Goal: Information Seeking & Learning: Check status

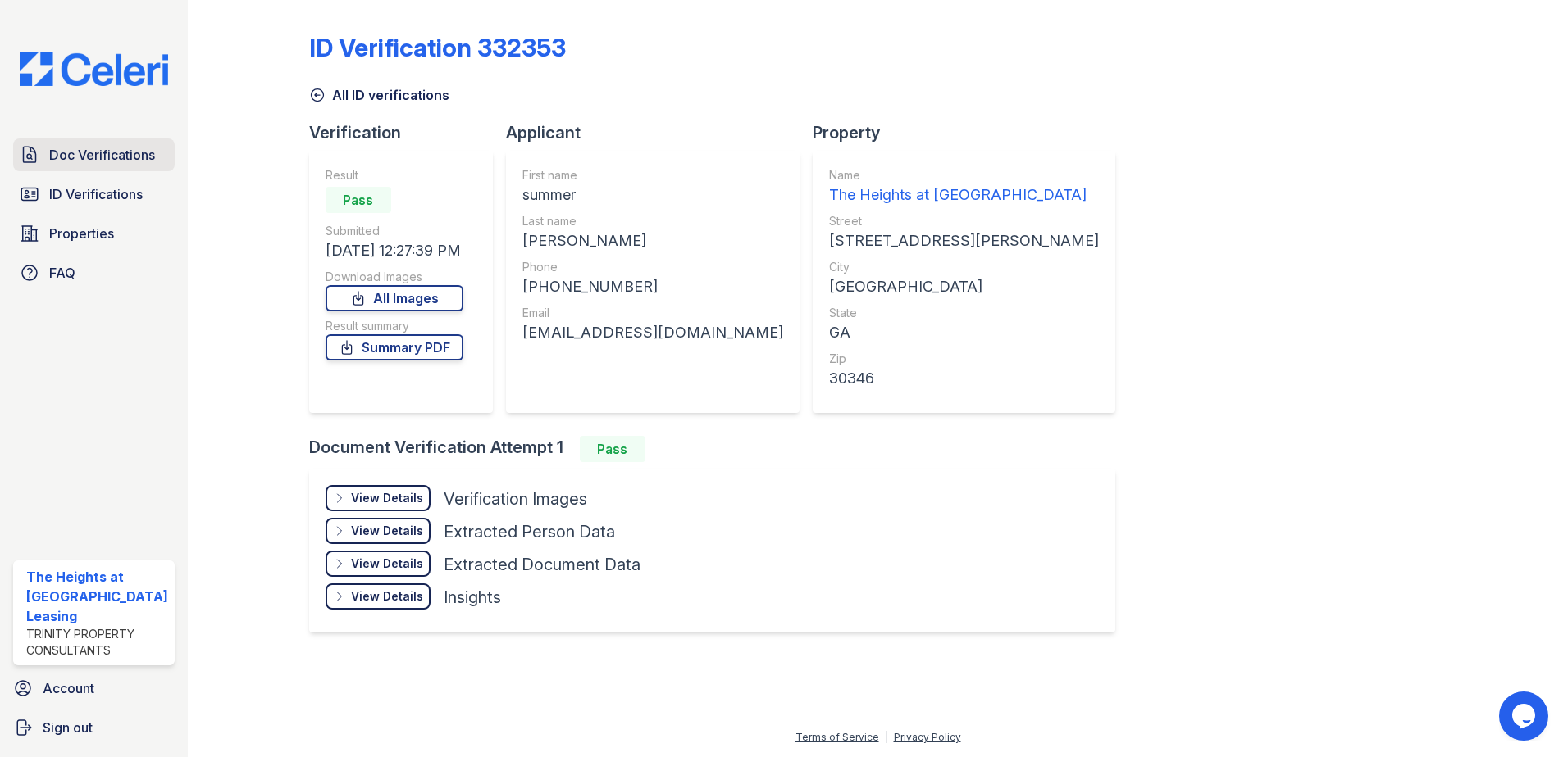
click at [92, 155] on span "Doc Verifications" at bounding box center [102, 155] width 105 height 20
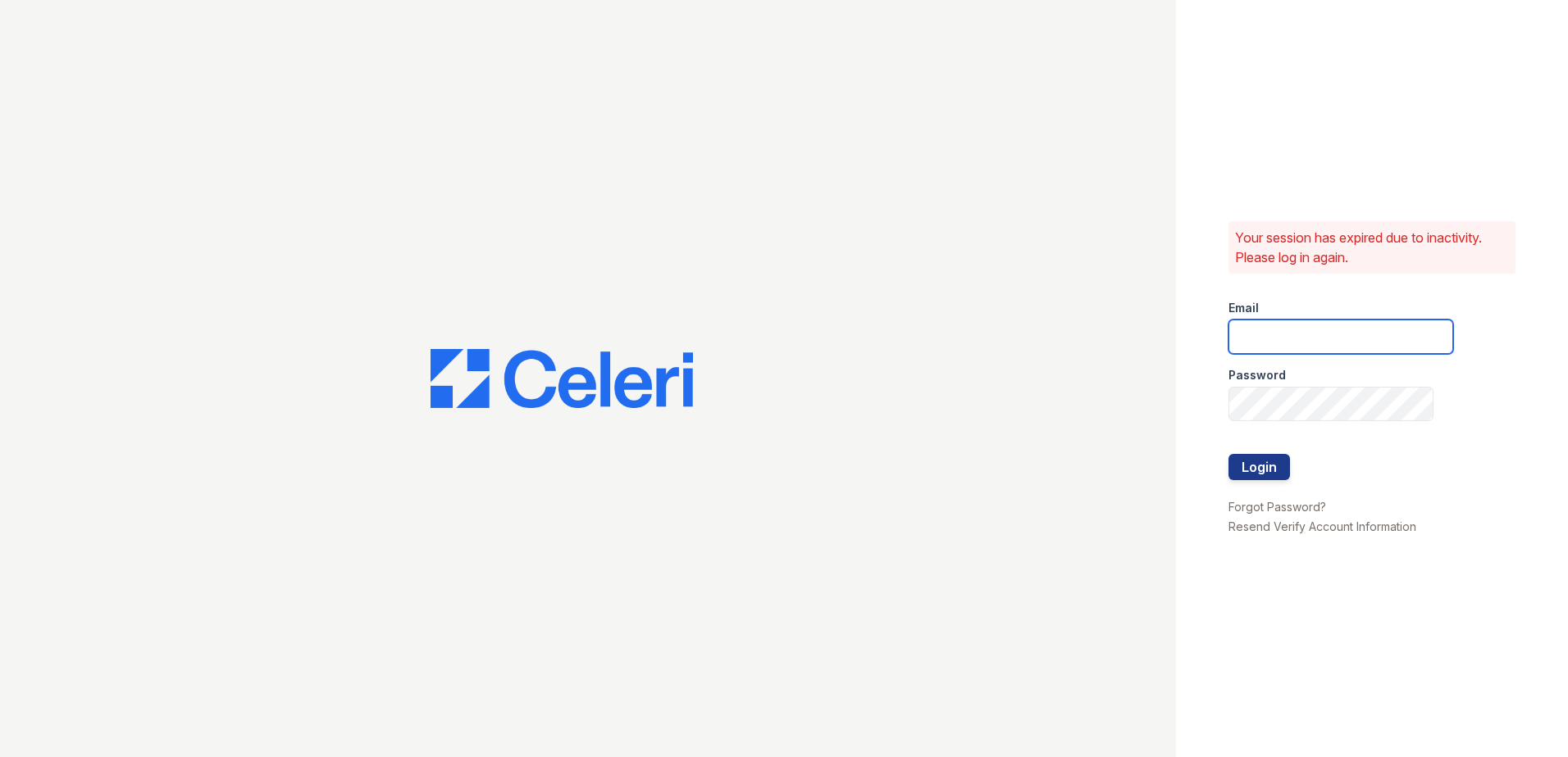
type input "theheightsatdunwoody@trinity-pm.com"
click at [1244, 467] on button "Login" at bounding box center [1258, 467] width 61 height 26
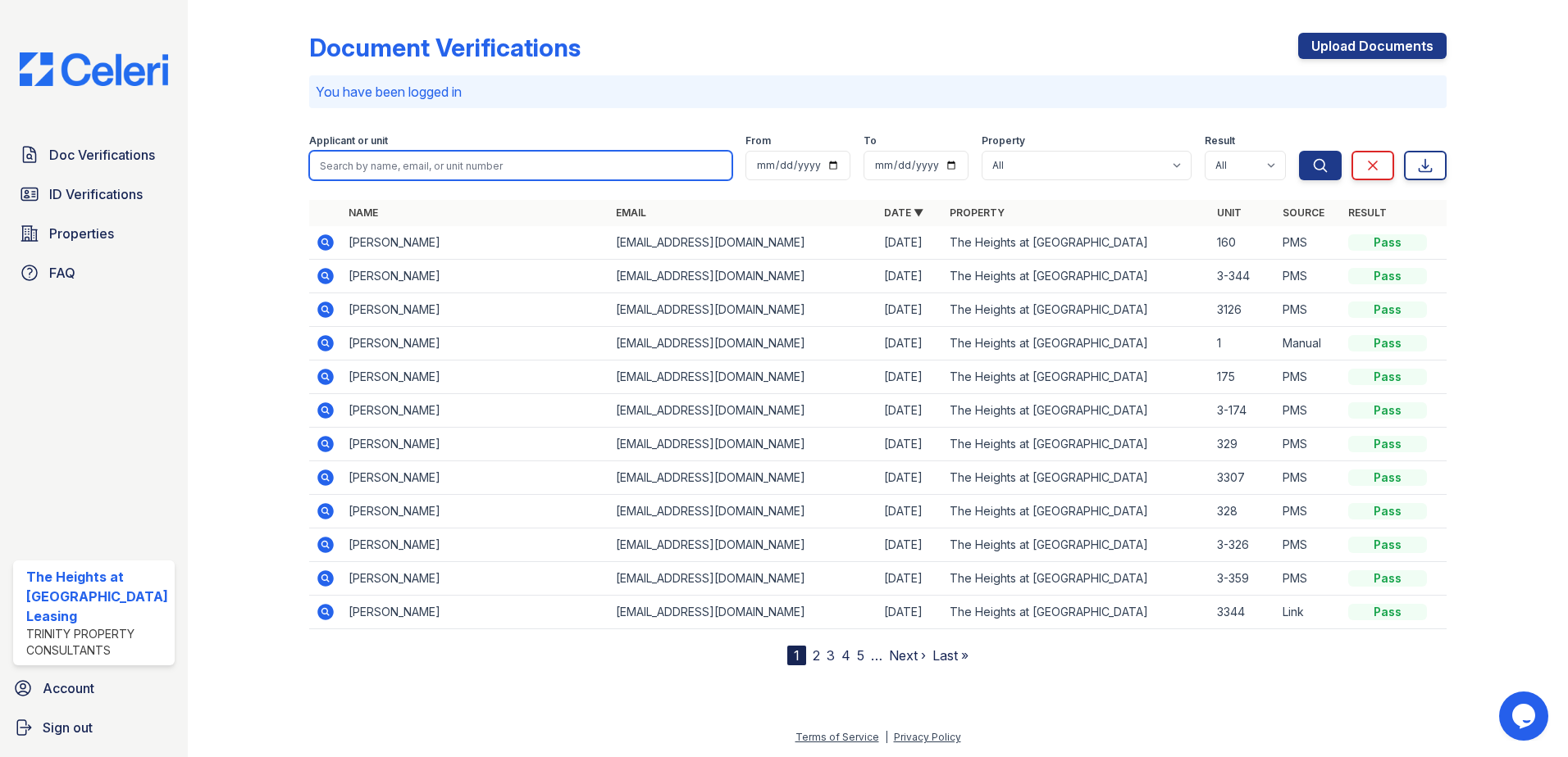
drag, startPoint x: 484, startPoint y: 171, endPoint x: 474, endPoint y: 167, distance: 10.8
click at [484, 171] on input "search" at bounding box center [521, 166] width 424 height 29
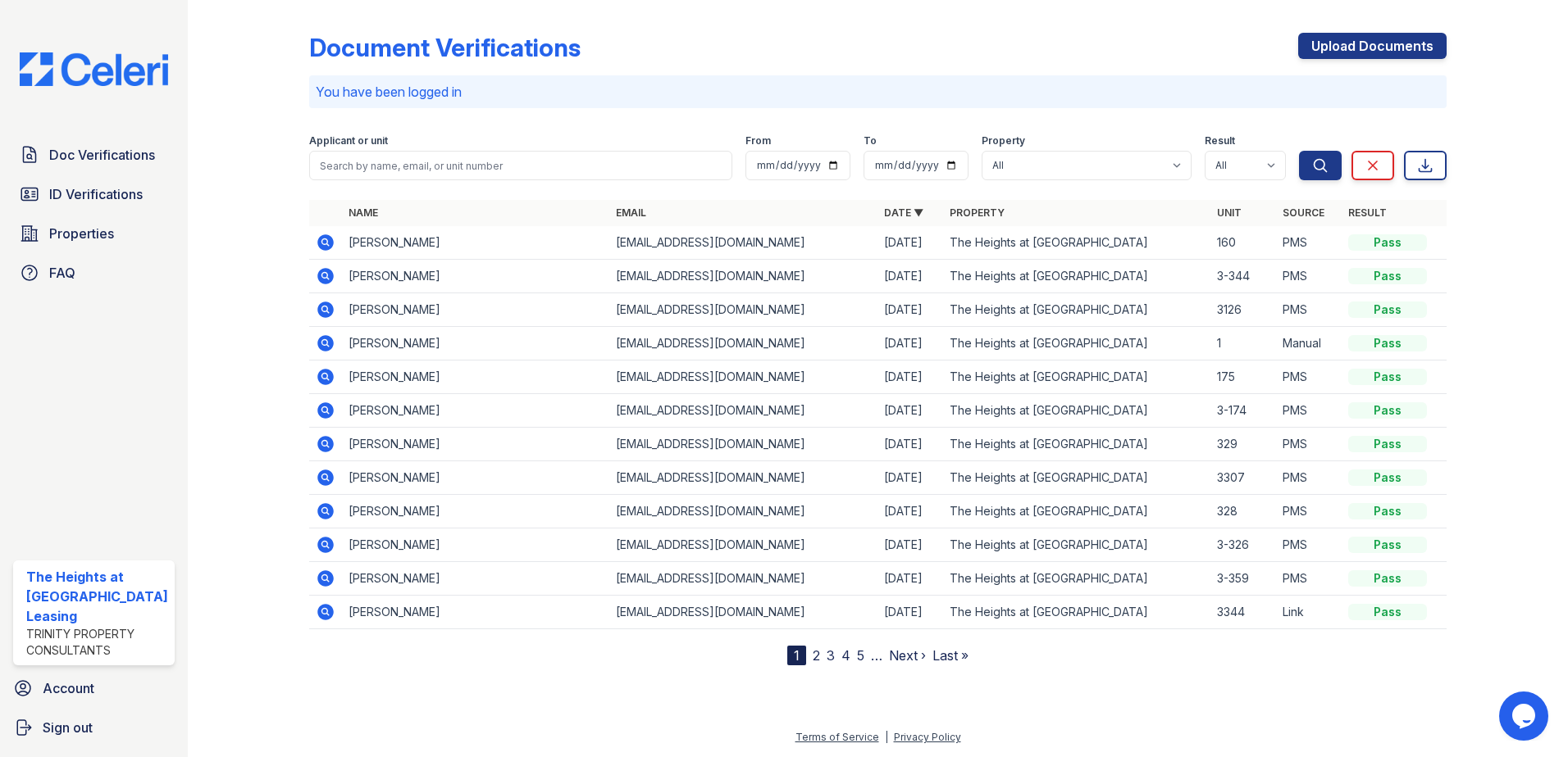
drag, startPoint x: 300, startPoint y: 177, endPoint x: 319, endPoint y: 200, distance: 29.8
click at [300, 177] on div at bounding box center [262, 336] width 95 height 659
click at [312, 238] on td at bounding box center [326, 243] width 33 height 34
click at [328, 246] on icon at bounding box center [325, 243] width 16 height 16
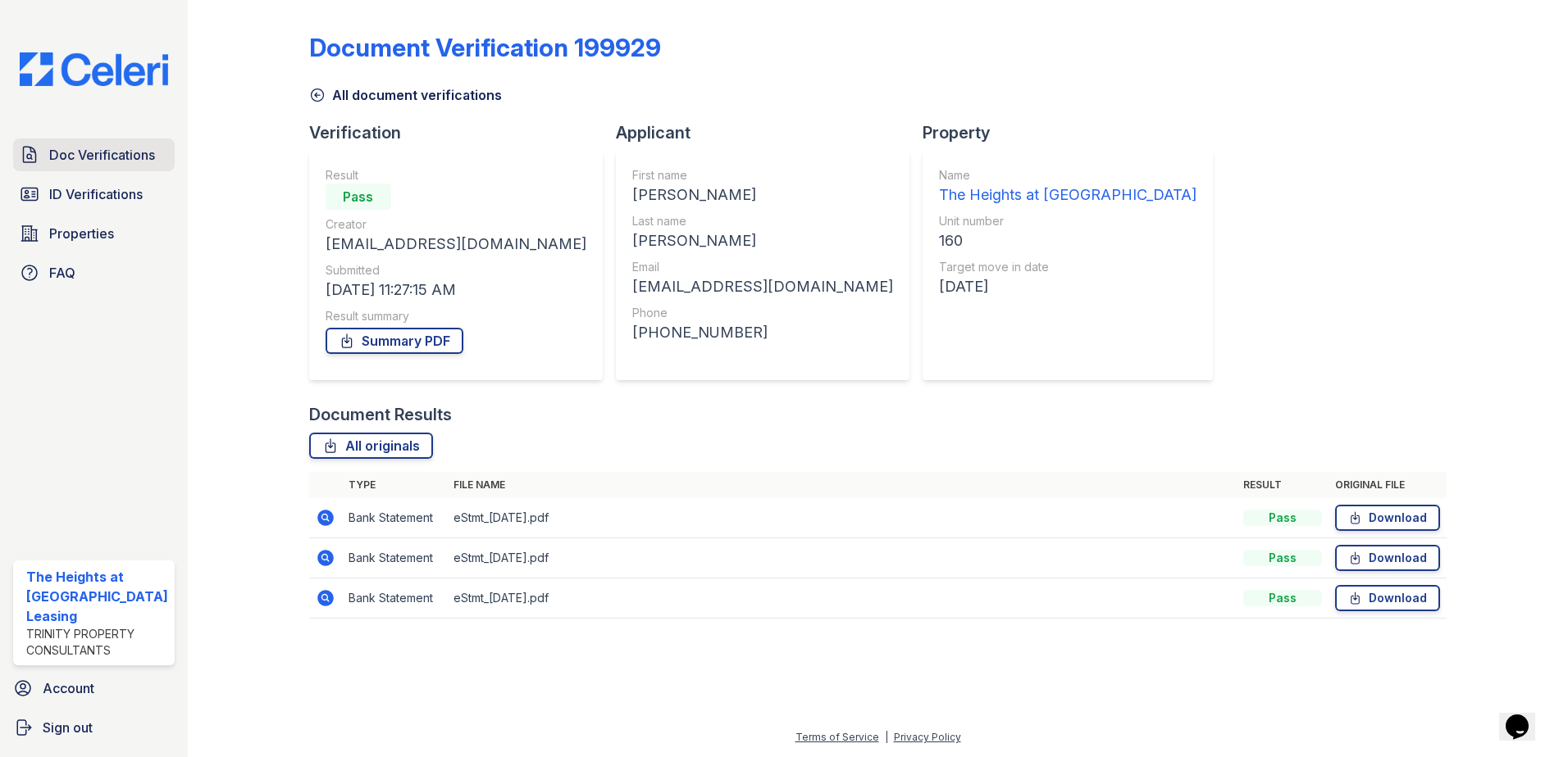
click at [86, 154] on span "Doc Verifications" at bounding box center [102, 155] width 105 height 20
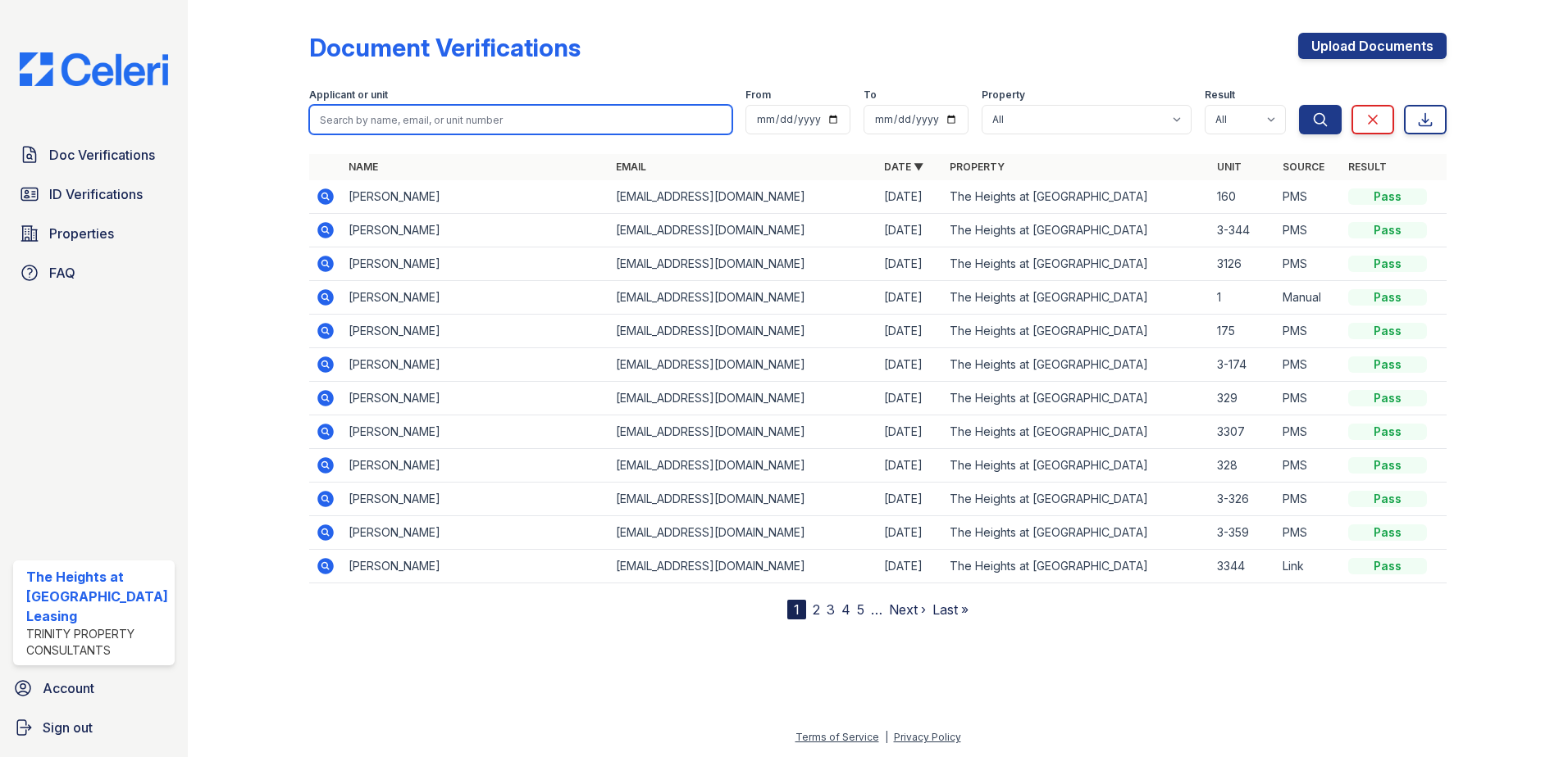
click at [451, 113] on input "search" at bounding box center [521, 120] width 424 height 29
type input "gibbs"
click at [1299, 105] on button "Search" at bounding box center [1319, 120] width 42 height 29
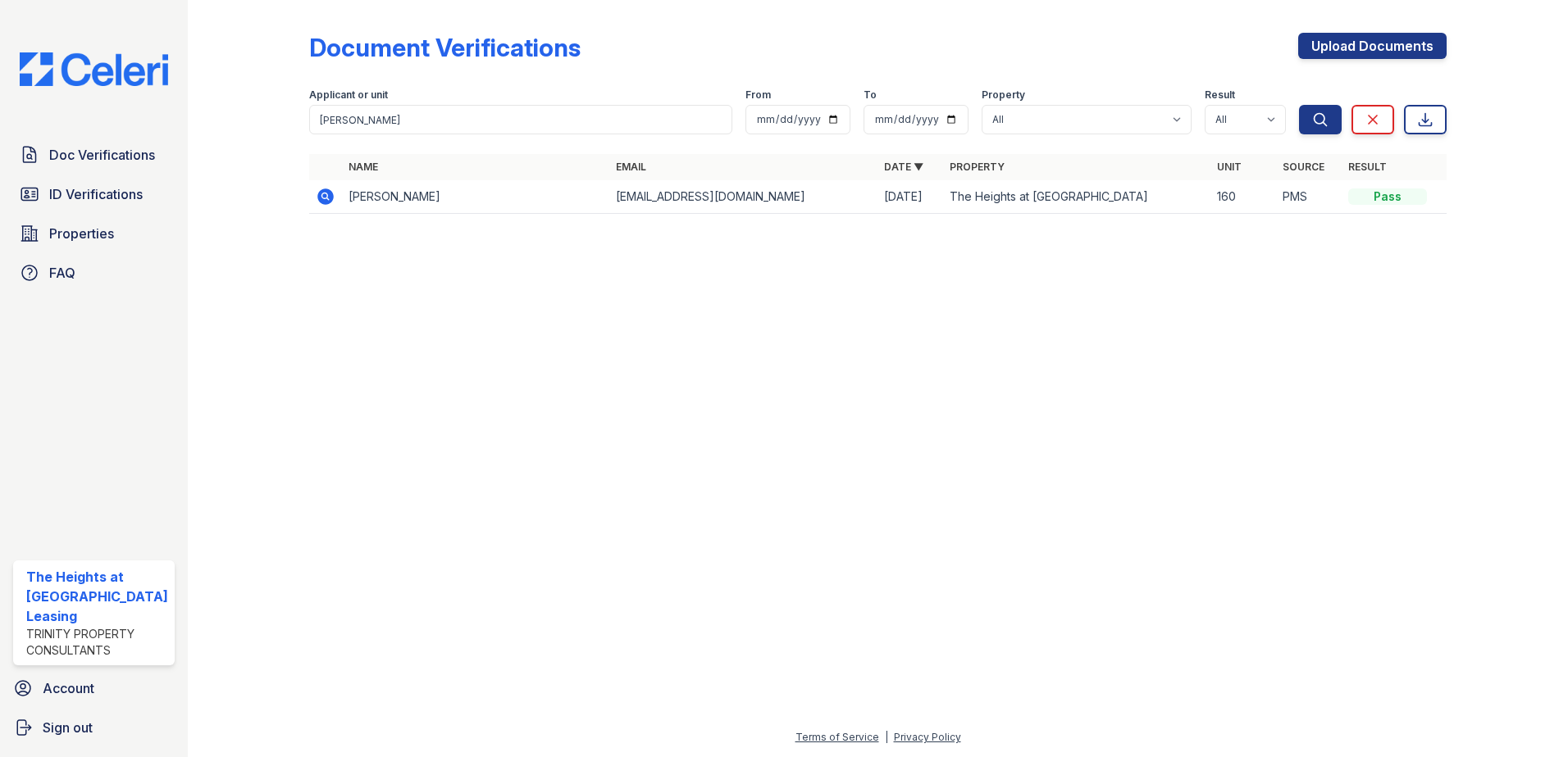
click at [331, 196] on icon at bounding box center [325, 196] width 16 height 16
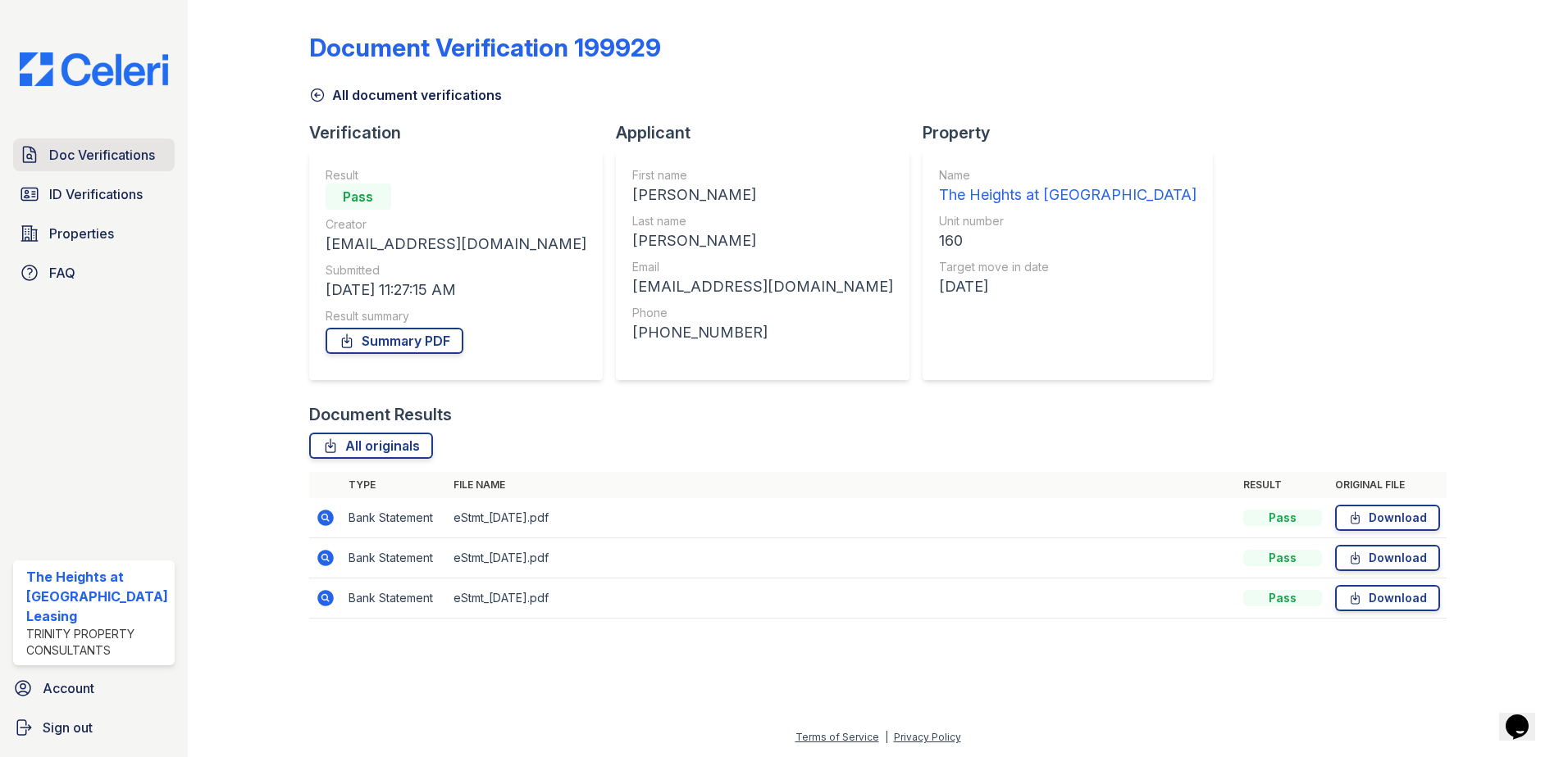
click at [99, 165] on link "Doc Verifications" at bounding box center [93, 155] width 161 height 33
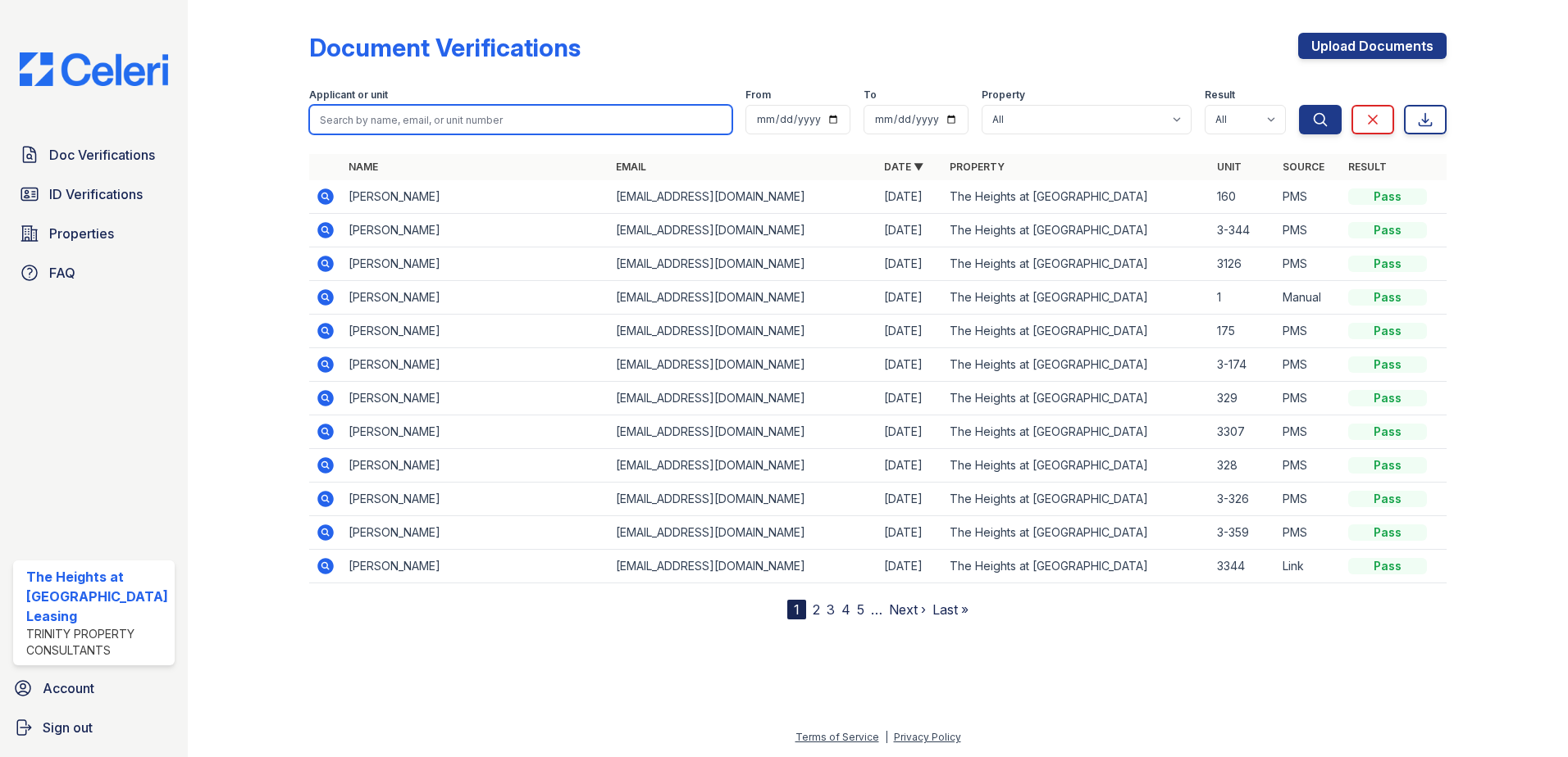
click at [445, 118] on input "search" at bounding box center [521, 120] width 424 height 29
type input "r"
type input "tiffany"
click at [1299, 105] on button "Search" at bounding box center [1319, 120] width 42 height 29
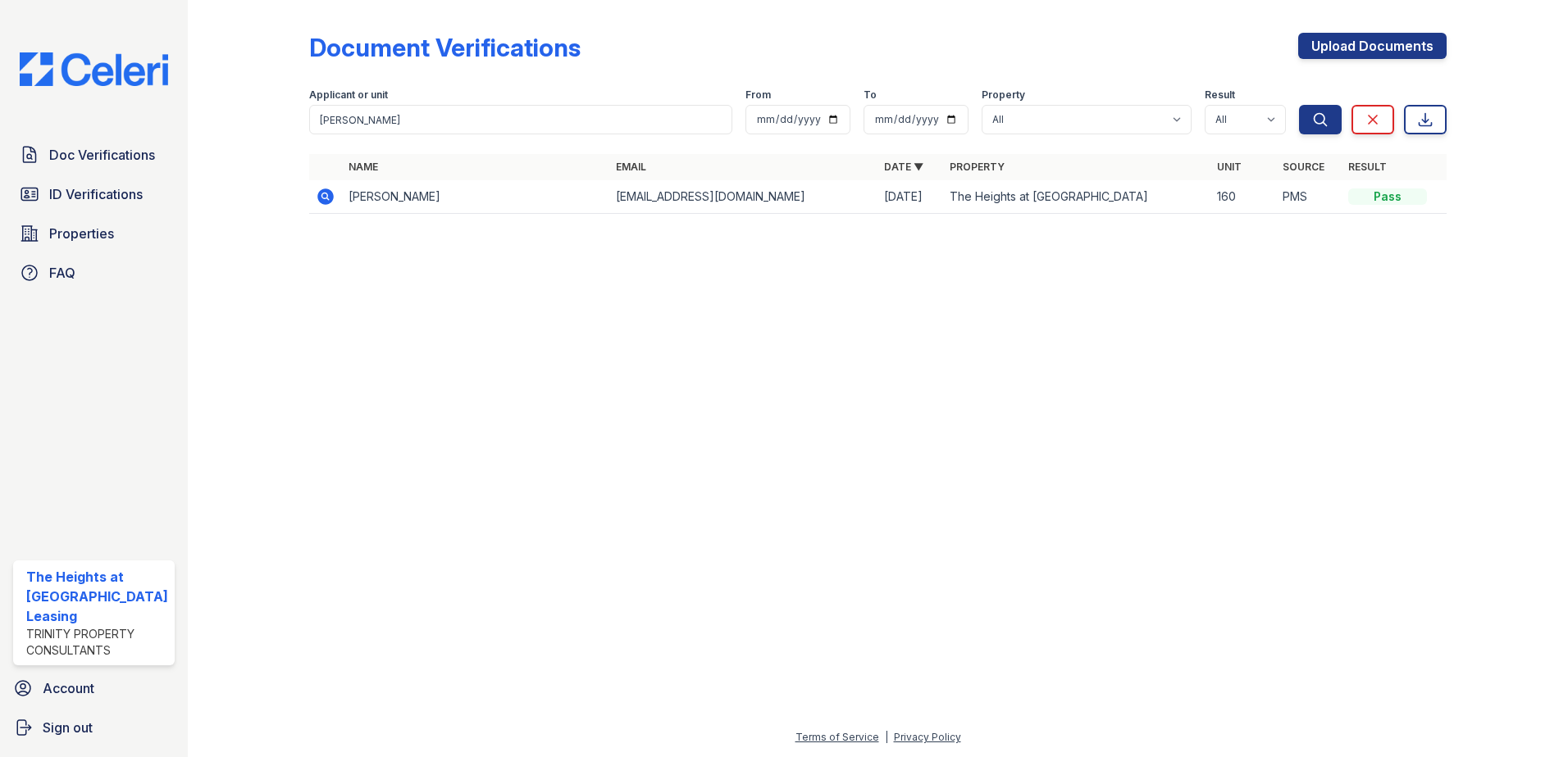
click at [319, 201] on icon at bounding box center [325, 196] width 16 height 16
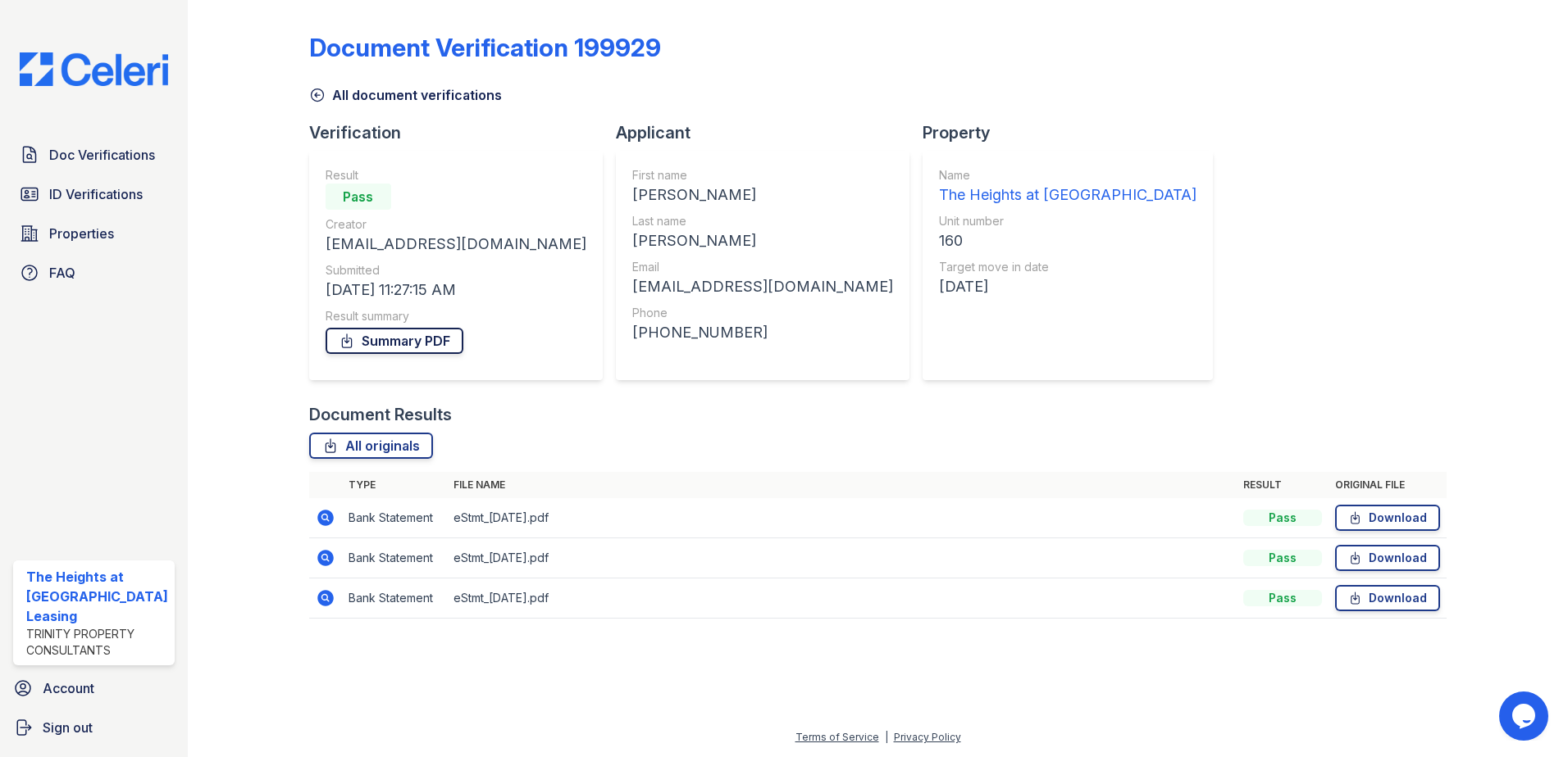
click at [389, 331] on link "Summary PDF" at bounding box center [395, 341] width 138 height 26
click at [92, 199] on span "ID Verifications" at bounding box center [96, 194] width 93 height 20
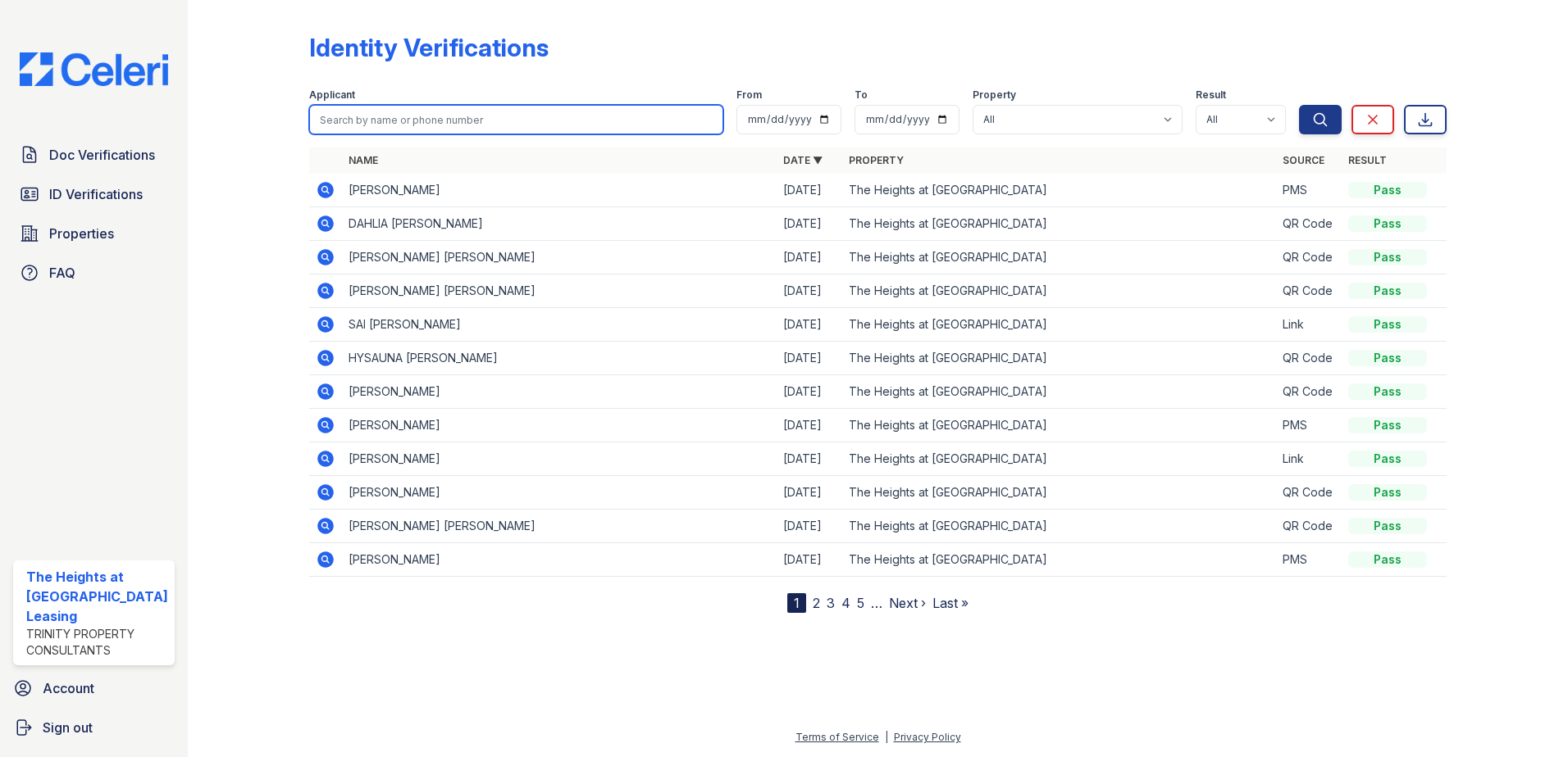
paste input "Kiera"
type input "Kiera"
click at [1299, 105] on button "Search" at bounding box center [1319, 120] width 42 height 29
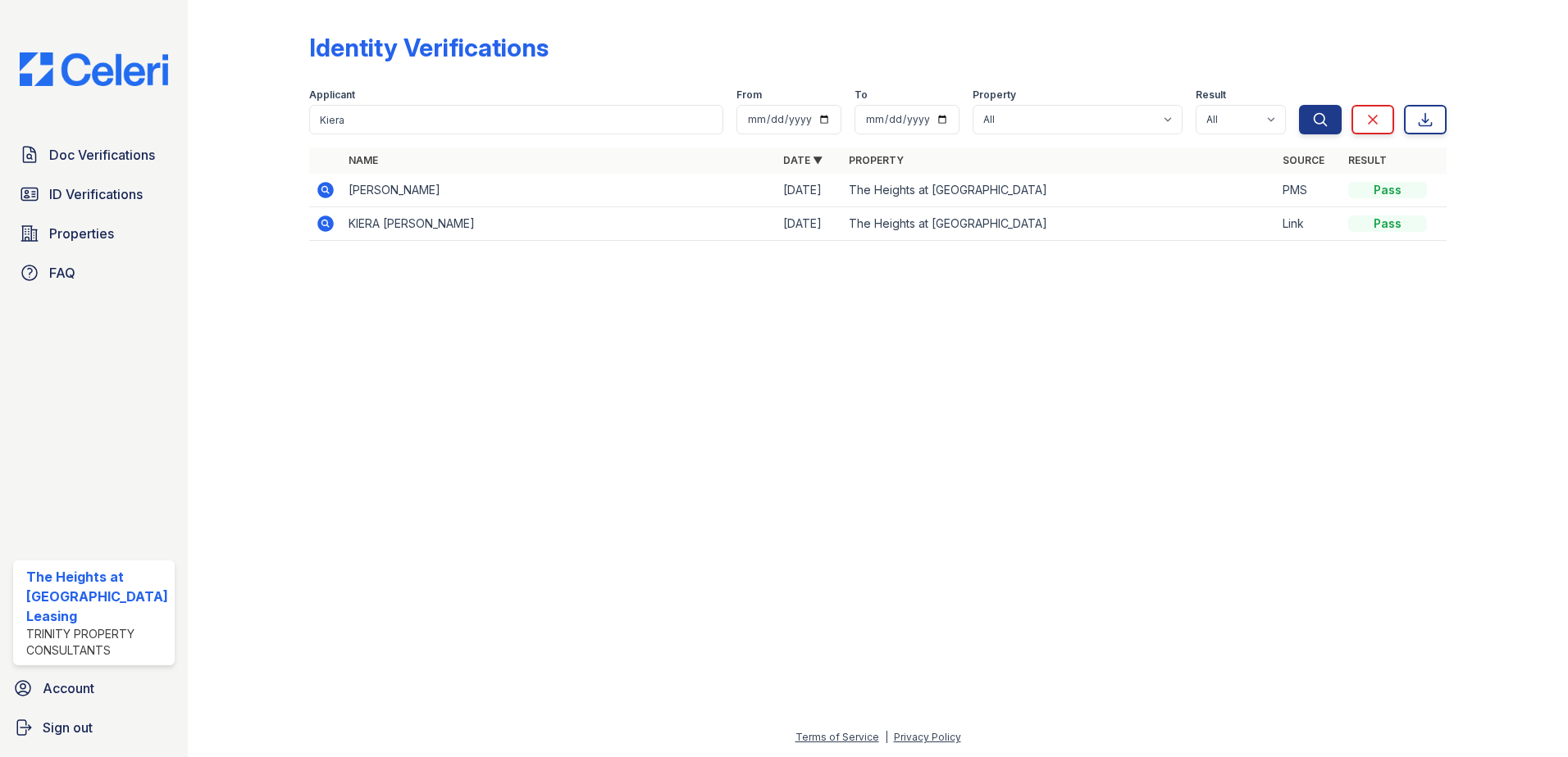
click at [323, 186] on icon at bounding box center [326, 190] width 20 height 20
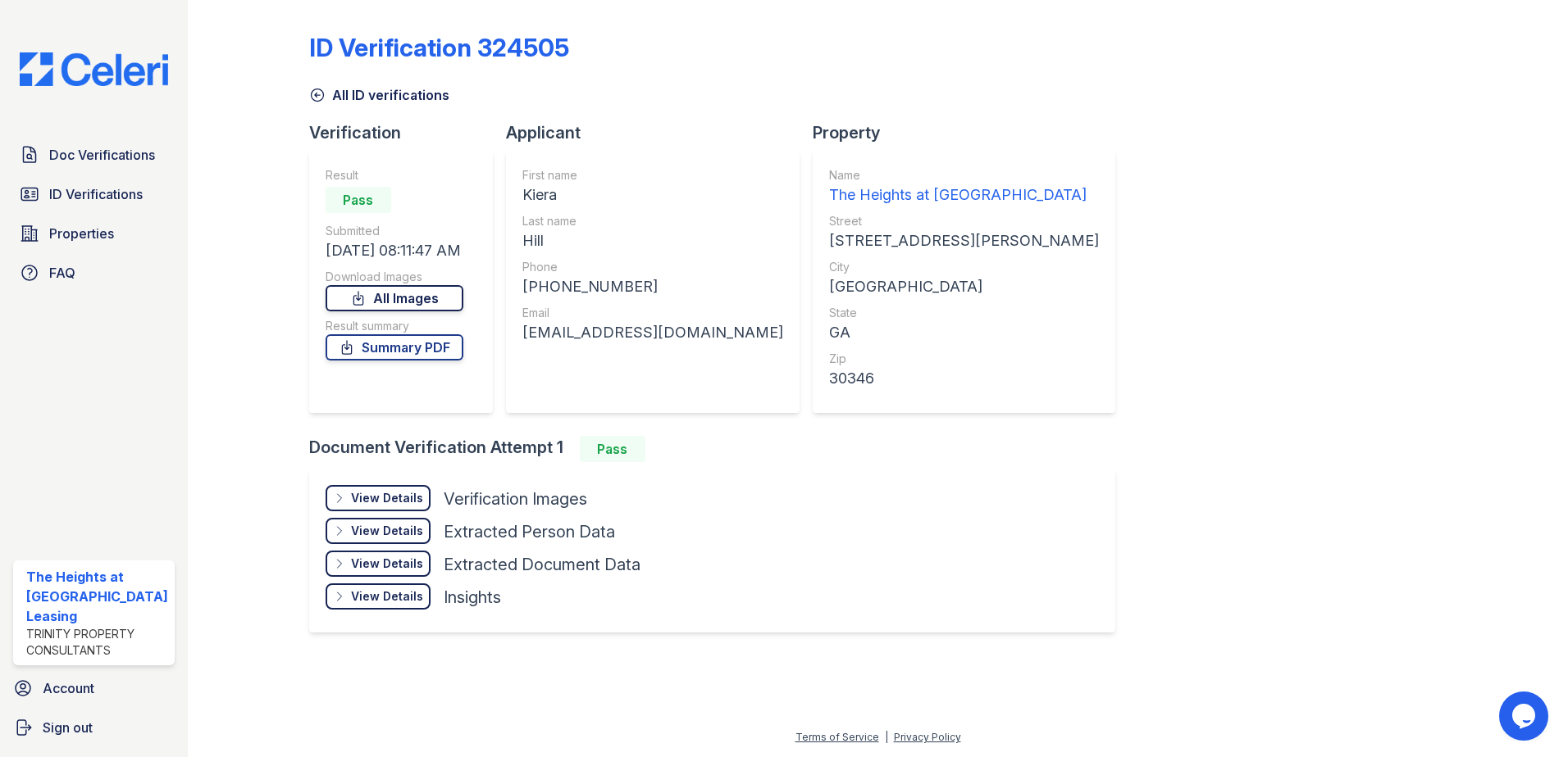
click at [424, 296] on link "All Images" at bounding box center [395, 298] width 138 height 26
